Goal: Task Accomplishment & Management: Manage account settings

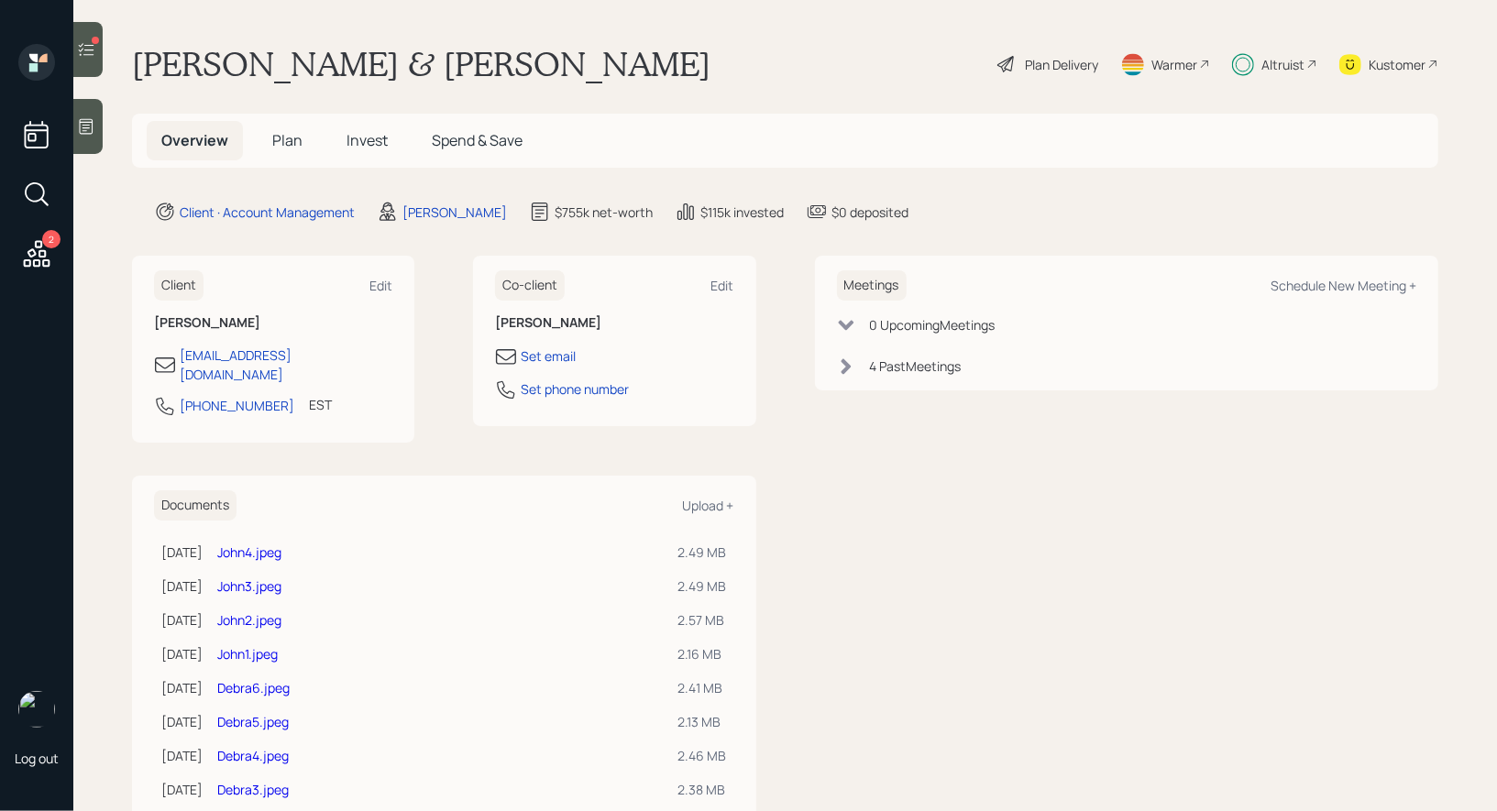
click at [82, 51] on icon at bounding box center [86, 49] width 18 height 18
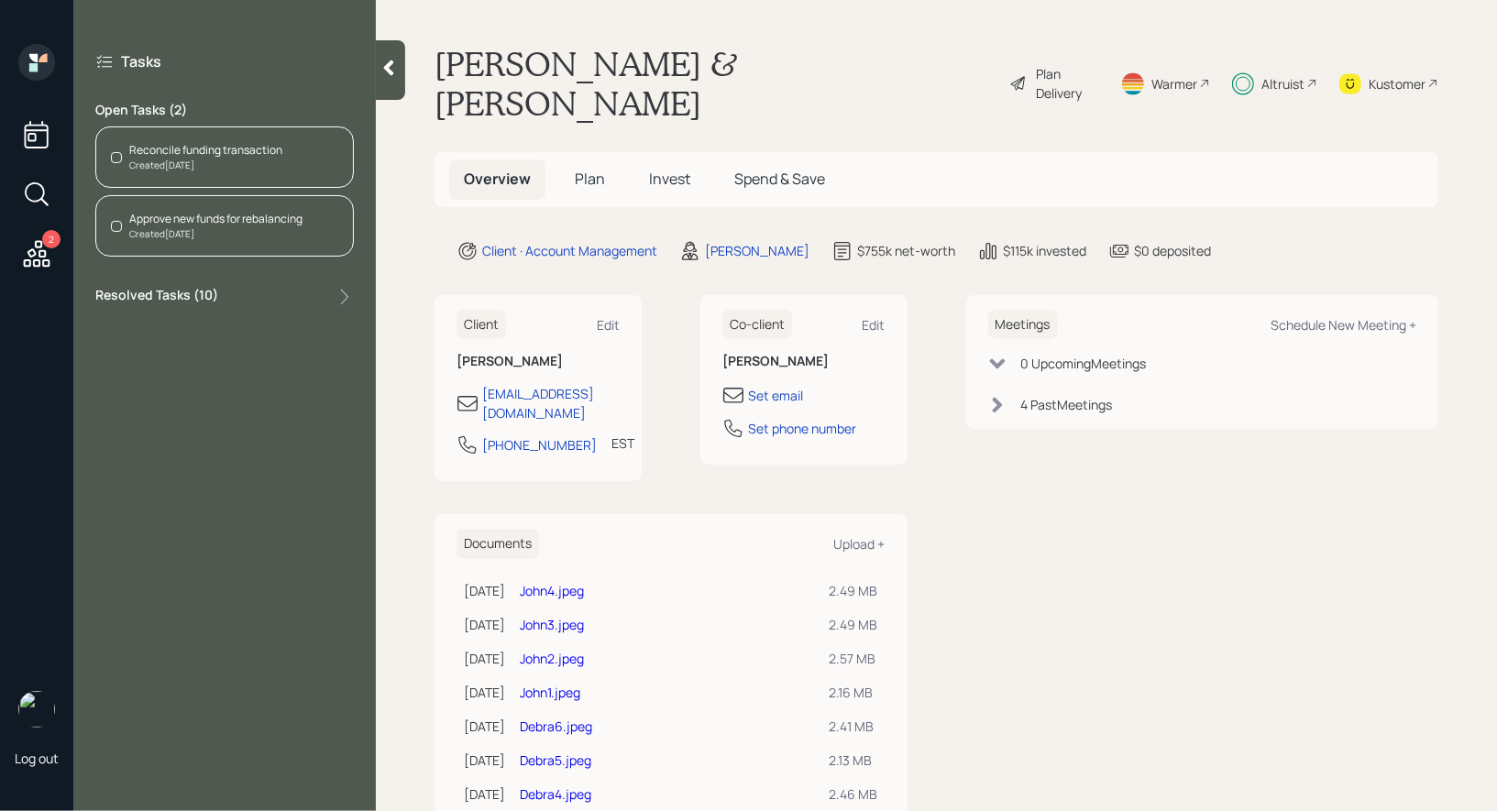
click at [224, 159] on div "Created [DATE]" at bounding box center [205, 166] width 153 height 14
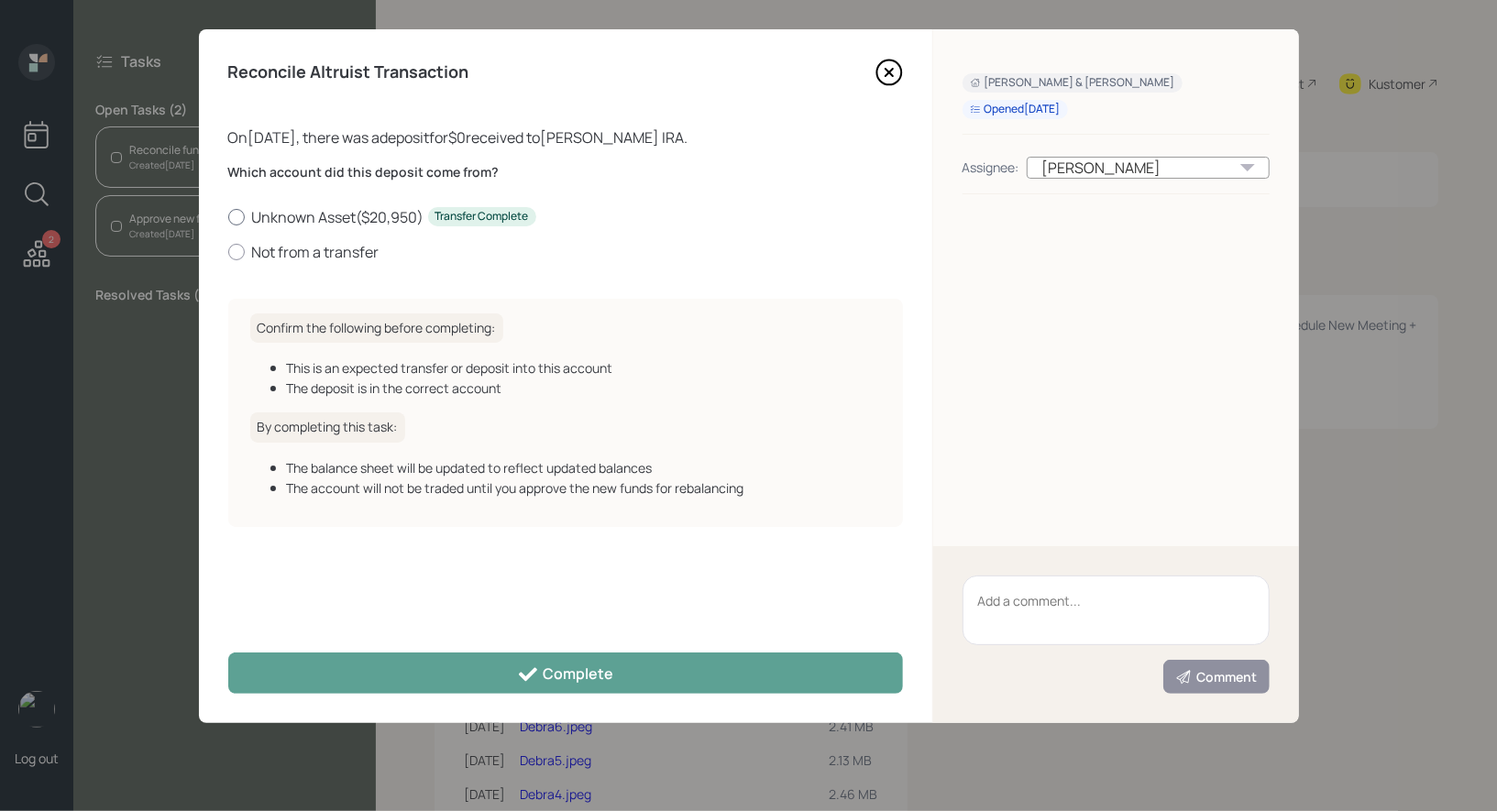
click at [237, 214] on div at bounding box center [236, 217] width 17 height 17
click at [228, 216] on input "Unknown Asset ( $20,950 ) Transfer Complete" at bounding box center [227, 216] width 1 height 1
radio input "true"
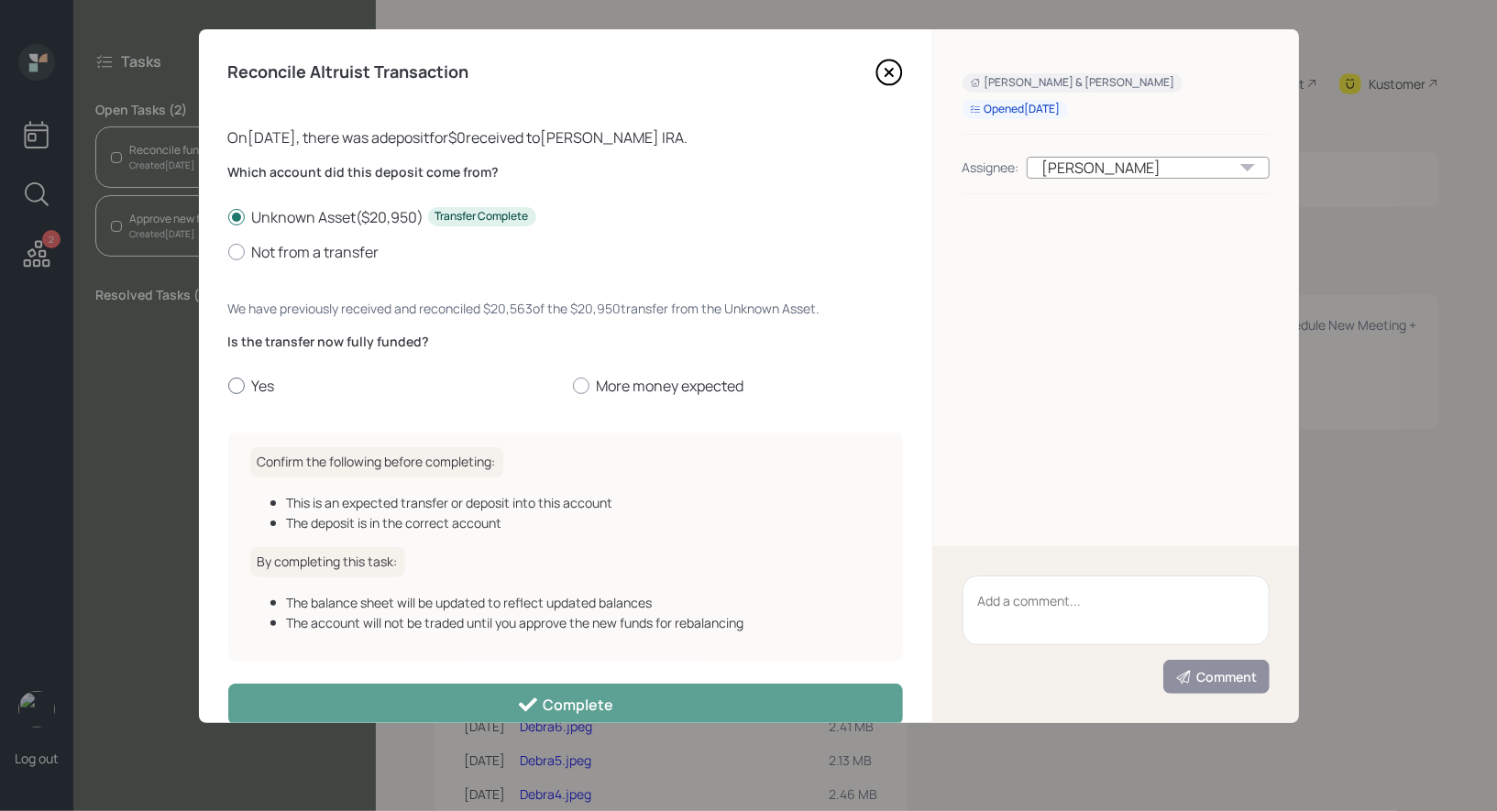
click at [238, 386] on div at bounding box center [236, 386] width 17 height 17
click at [228, 386] on input "Yes" at bounding box center [227, 386] width 1 height 1
radio input "true"
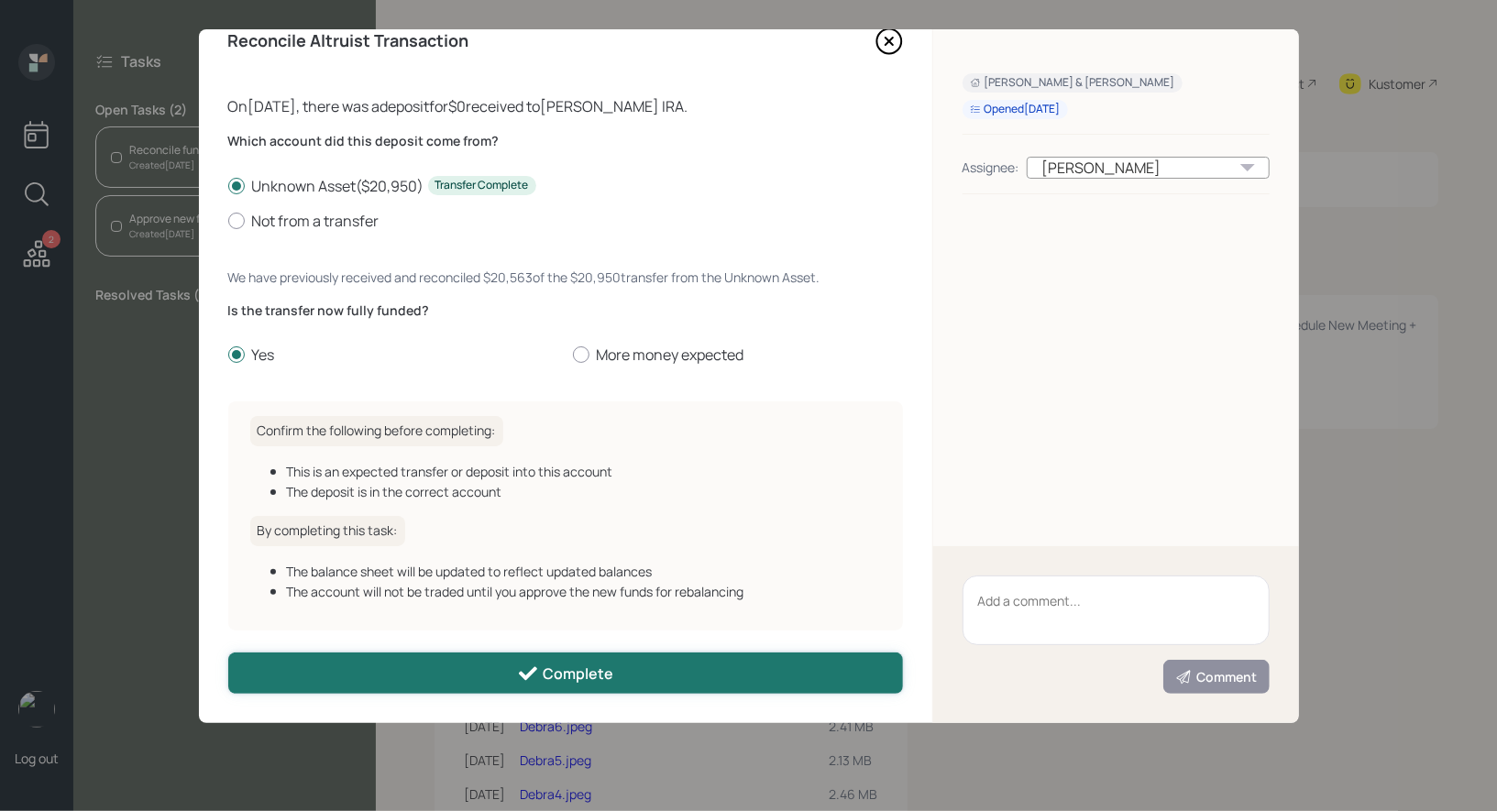
click at [397, 680] on button "Complete" at bounding box center [565, 673] width 675 height 41
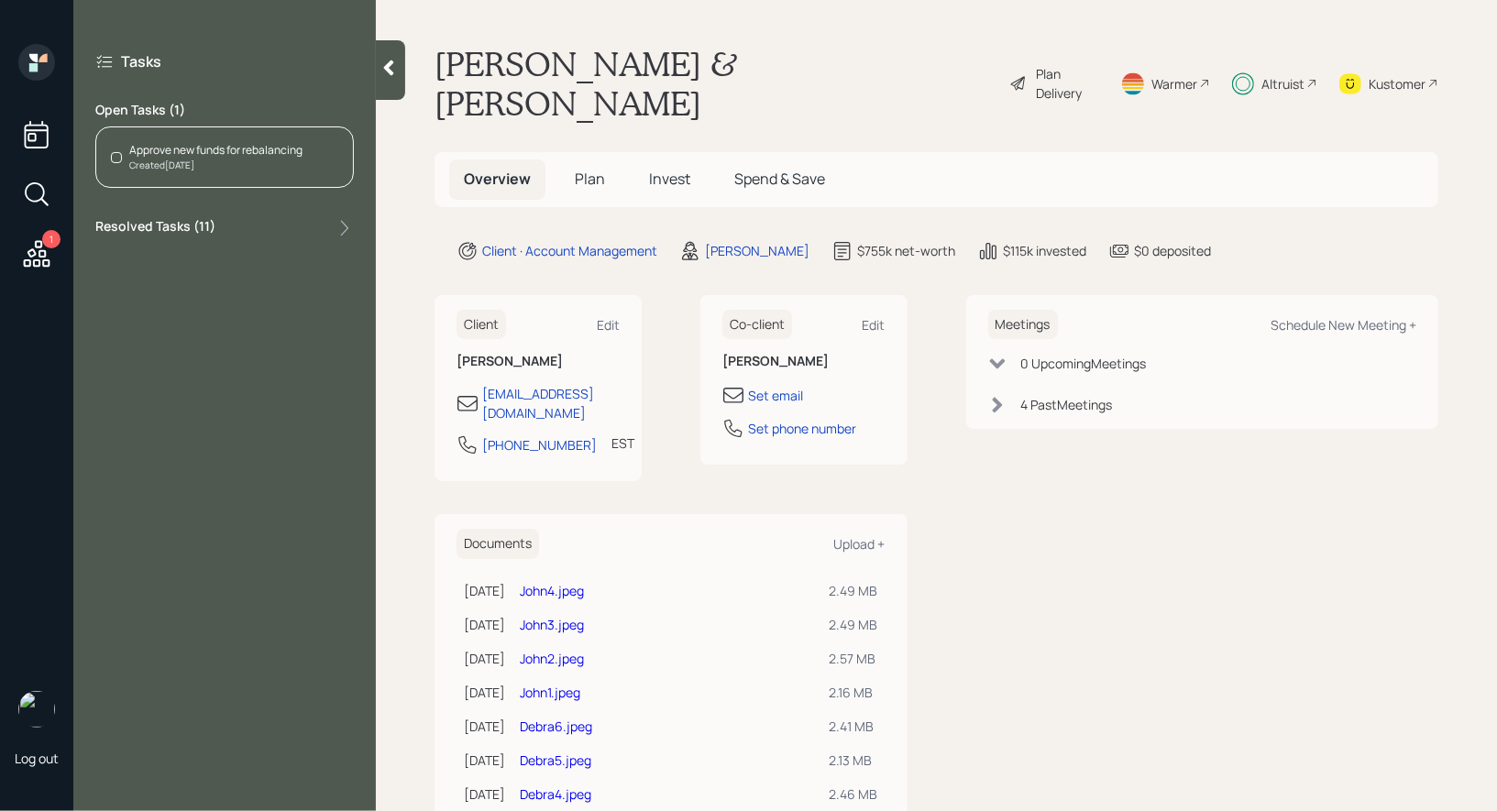
click at [138, 155] on div "Approve new funds for rebalancing" at bounding box center [215, 150] width 173 height 17
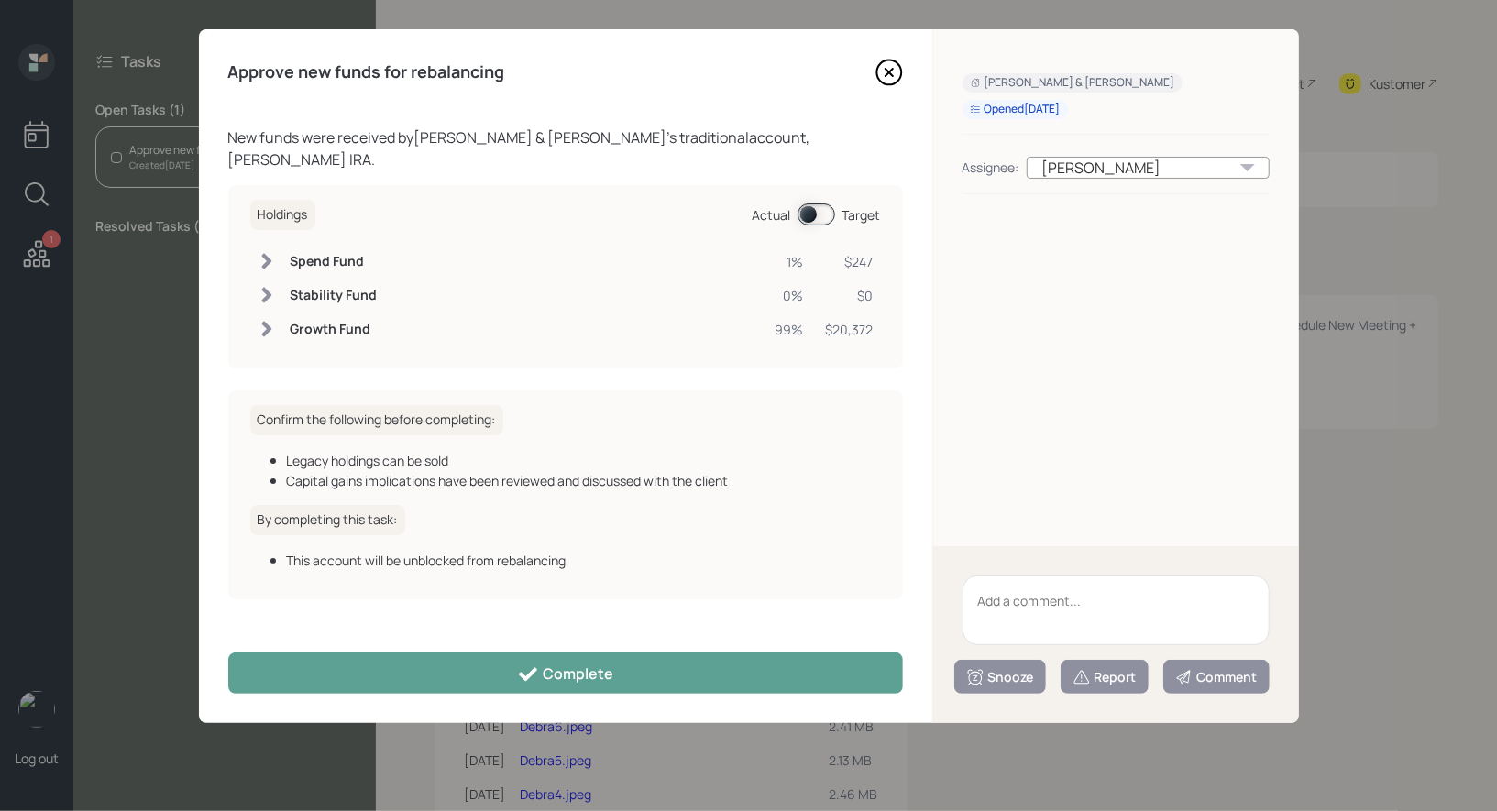
click at [810, 204] on span at bounding box center [817, 215] width 38 height 22
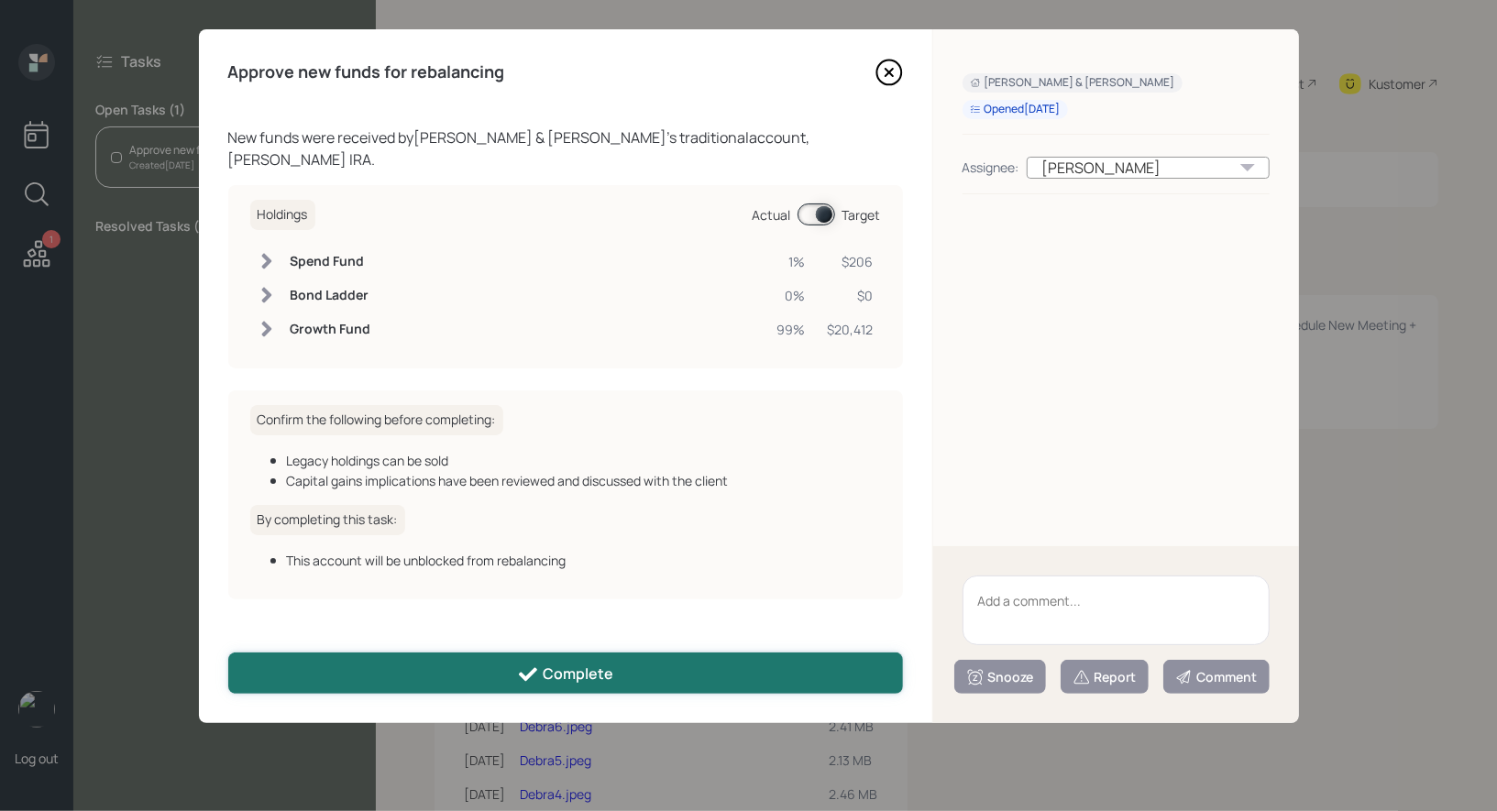
click at [512, 664] on button "Complete" at bounding box center [565, 673] width 675 height 41
